Goal: Communication & Community: Answer question/provide support

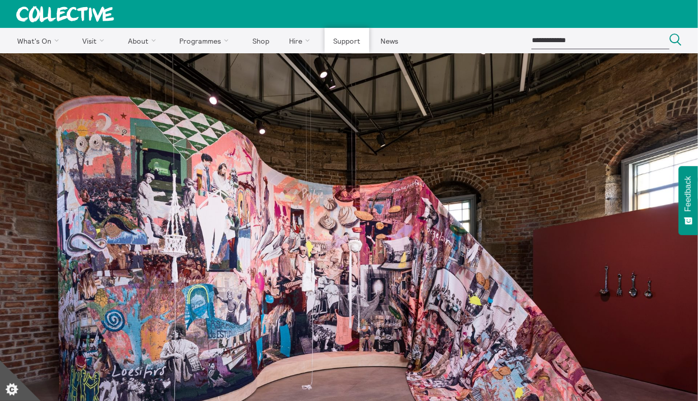
click at [351, 38] on link "Support" at bounding box center [347, 40] width 45 height 25
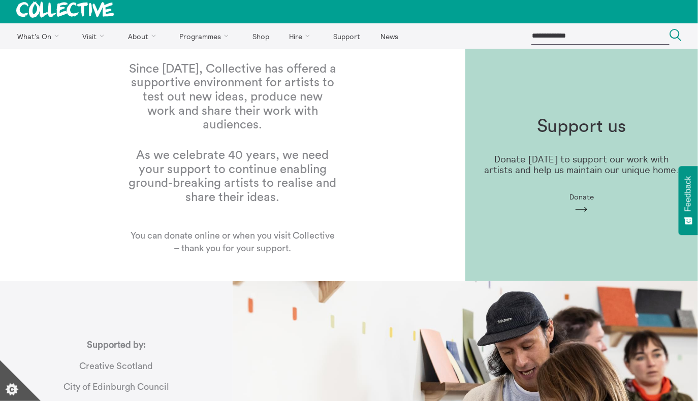
scroll to position [3, 0]
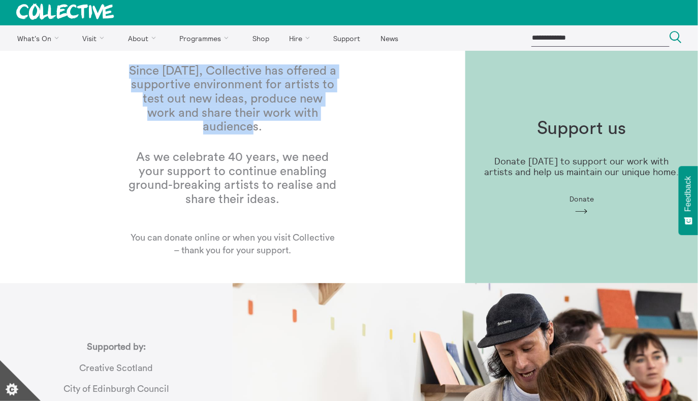
drag, startPoint x: 136, startPoint y: 75, endPoint x: 340, endPoint y: 122, distance: 209.3
click at [340, 122] on div "Since 1984, Collective has offered a supportive environment for artists to test…" at bounding box center [233, 167] width 242 height 254
copy h1 "Since 1984, Collective has offered a supportive environment for artists to test…"
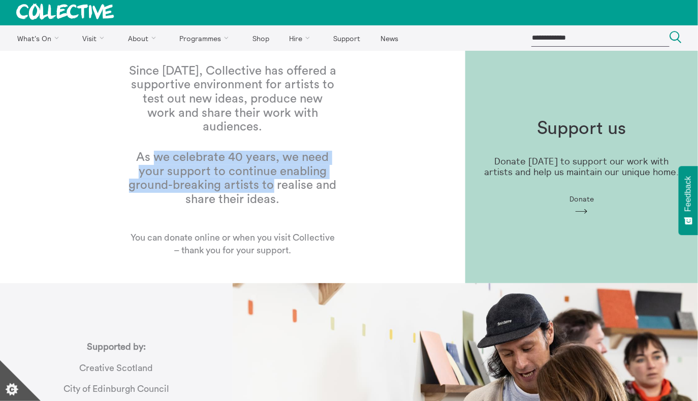
drag, startPoint x: 145, startPoint y: 152, endPoint x: 263, endPoint y: 183, distance: 121.9
click at [263, 183] on h1 "As we celebrate 40 years, we need your support to continue enabling ground-brea…" at bounding box center [232, 179] width 209 height 56
click at [296, 175] on h1 "As we celebrate 40 years, we need your support to continue enabling ground-brea…" at bounding box center [232, 179] width 209 height 56
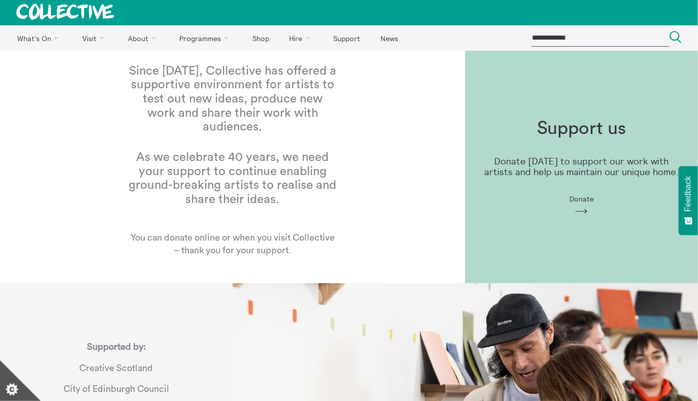
drag, startPoint x: 294, startPoint y: 193, endPoint x: 133, endPoint y: 150, distance: 166.8
click at [133, 151] on h1 "As we celebrate 40 years, we need your support to continue enabling ground-brea…" at bounding box center [232, 179] width 209 height 56
copy h1 "As we celebrate 40 years, we need your support to continue enabling ground-brea…"
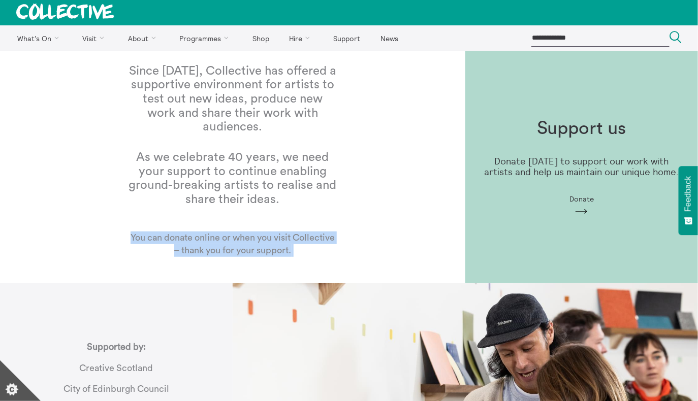
drag, startPoint x: 301, startPoint y: 249, endPoint x: 121, endPoint y: 225, distance: 181.6
click at [121, 225] on div "Since 1984, Collective has offered a supportive environment for artists to test…" at bounding box center [233, 167] width 242 height 254
copy p "You can donate online or when you visit Collective – thank you for your support."
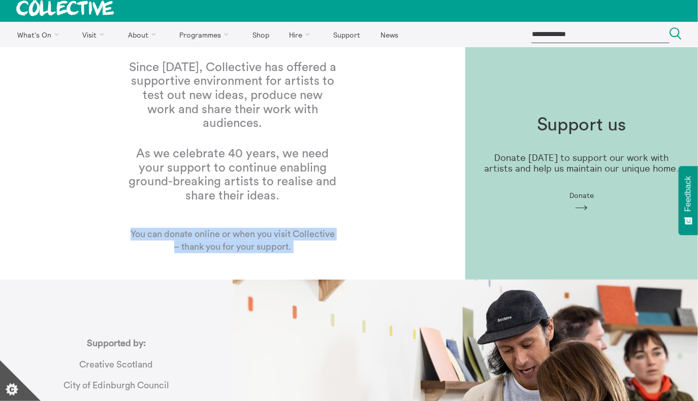
scroll to position [0, 0]
